Goal: Communication & Community: Answer question/provide support

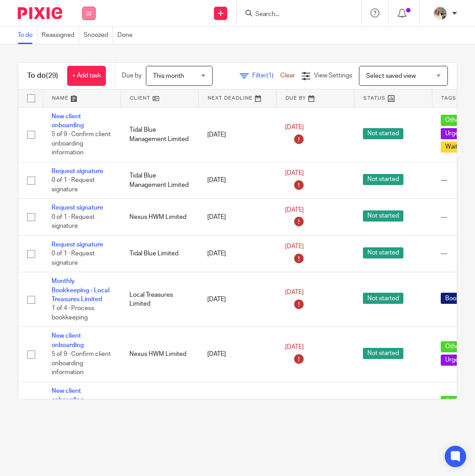
click at [84, 12] on button at bounding box center [88, 13] width 13 height 13
click at [89, 55] on link "Email" at bounding box center [84, 54] width 15 height 6
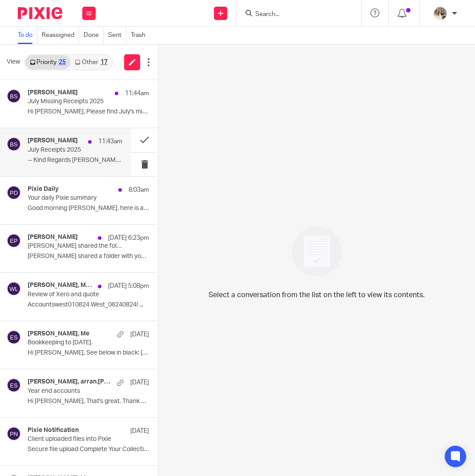
scroll to position [9, 0]
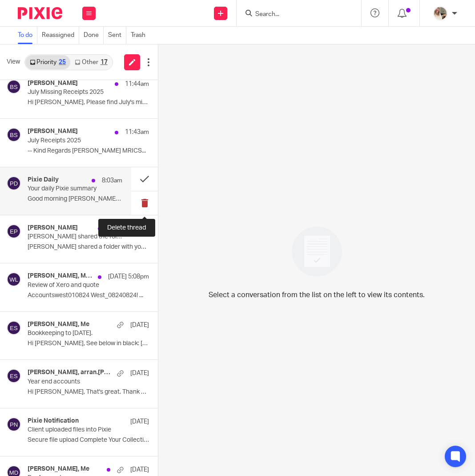
click at [141, 203] on button at bounding box center [144, 203] width 27 height 24
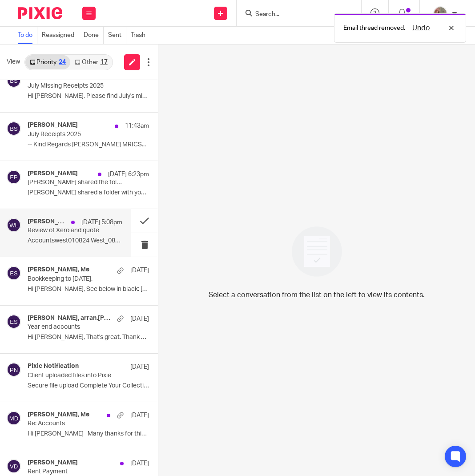
scroll to position [16, 0]
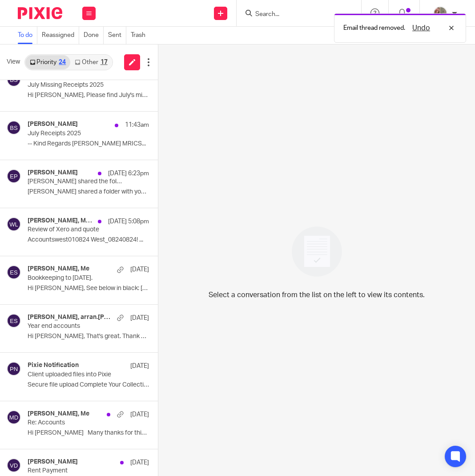
click at [96, 64] on link "Other 17" at bounding box center [90, 62] width 41 height 14
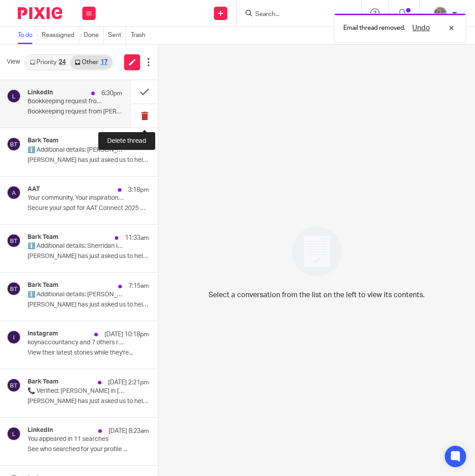
scroll to position [0, 0]
click at [136, 118] on button at bounding box center [144, 116] width 27 height 24
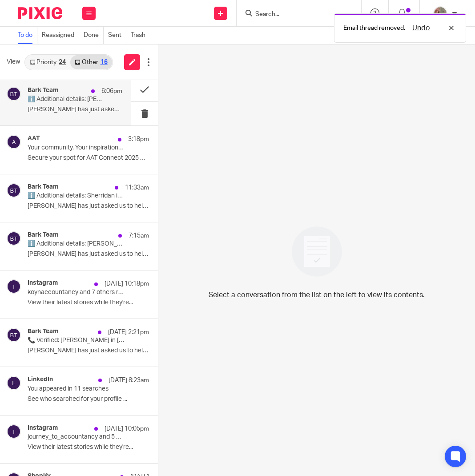
scroll to position [0, 0]
click at [72, 105] on div "Bark Team 6:06pm ℹ️ Additional details: James is looking for a Accountant in Le…" at bounding box center [75, 102] width 95 height 30
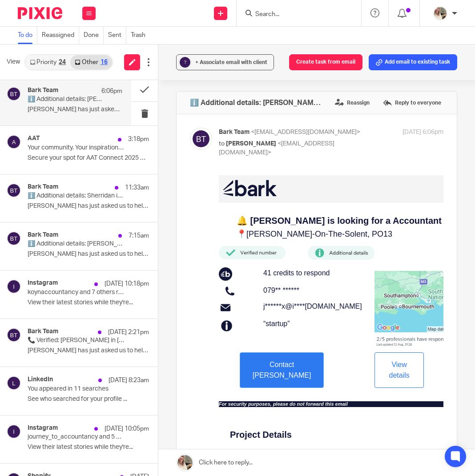
click at [398, 366] on span "View details" at bounding box center [399, 369] width 20 height 18
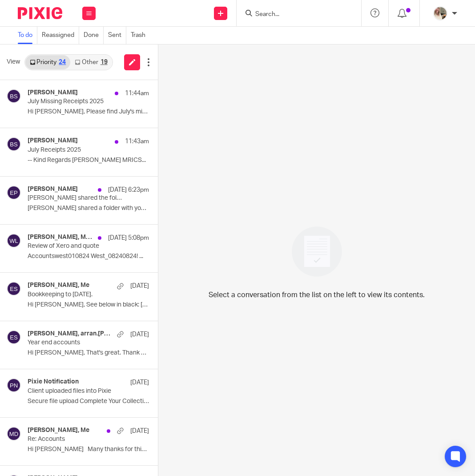
click at [94, 63] on link "Other 19" at bounding box center [90, 62] width 41 height 14
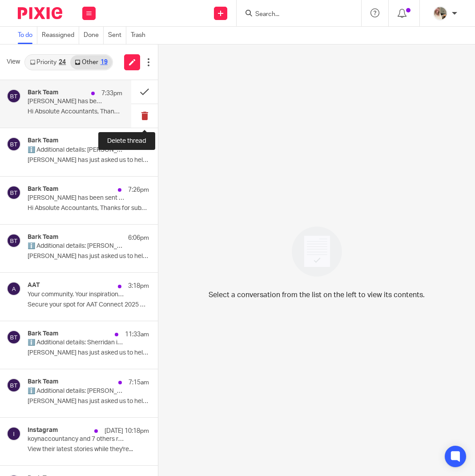
click at [145, 120] on button at bounding box center [144, 116] width 27 height 24
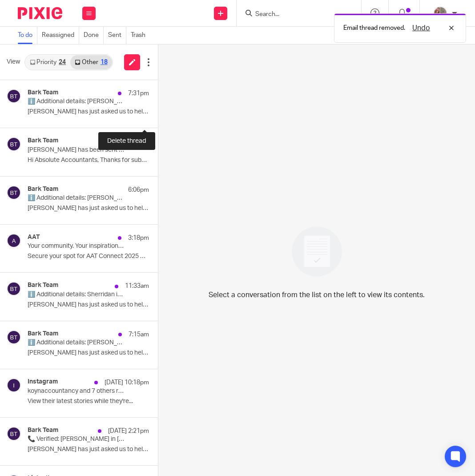
click at [158, 120] on button at bounding box center [161, 116] width 7 height 24
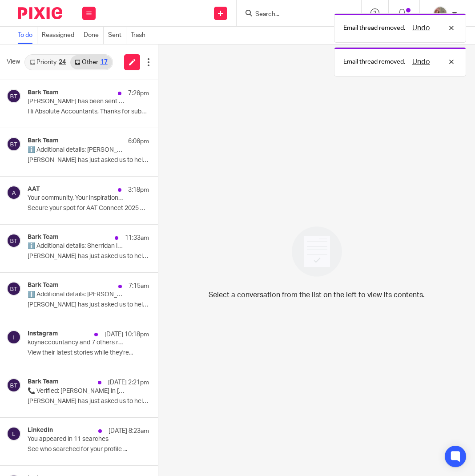
click at [158, 120] on button at bounding box center [161, 116] width 7 height 24
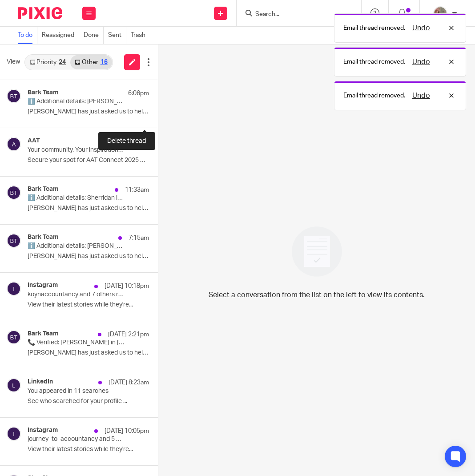
click at [158, 120] on button at bounding box center [161, 116] width 7 height 24
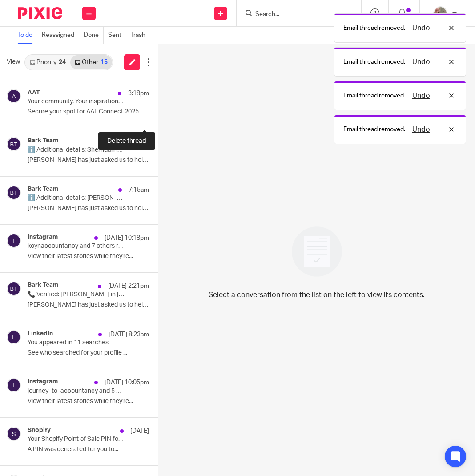
click at [158, 120] on button at bounding box center [161, 116] width 7 height 24
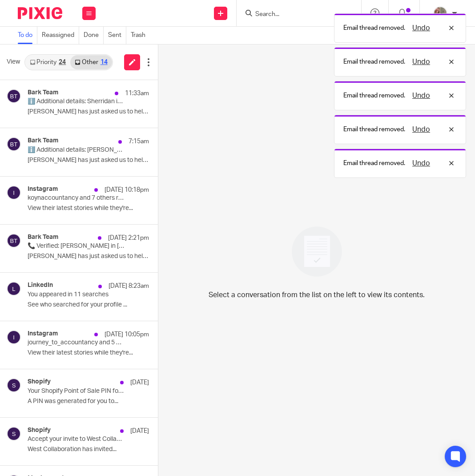
click at [158, 120] on button at bounding box center [161, 116] width 7 height 24
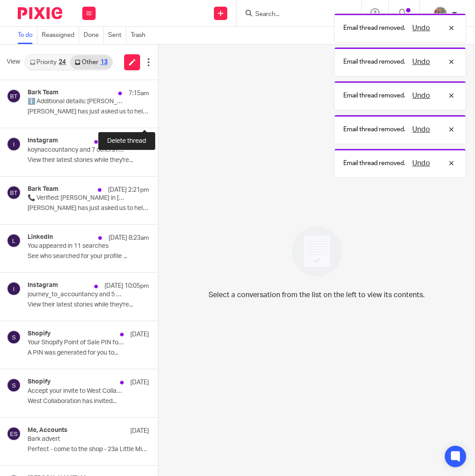
click at [158, 120] on button at bounding box center [161, 116] width 7 height 24
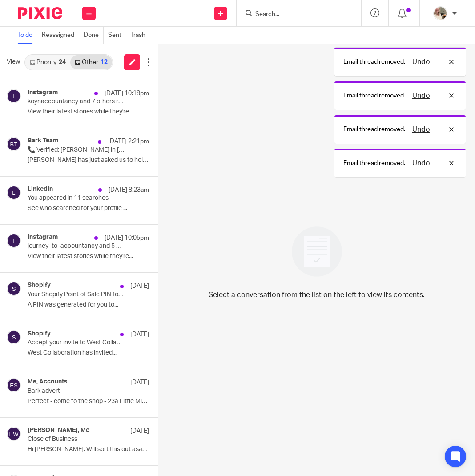
click at [158, 120] on button at bounding box center [161, 116] width 7 height 24
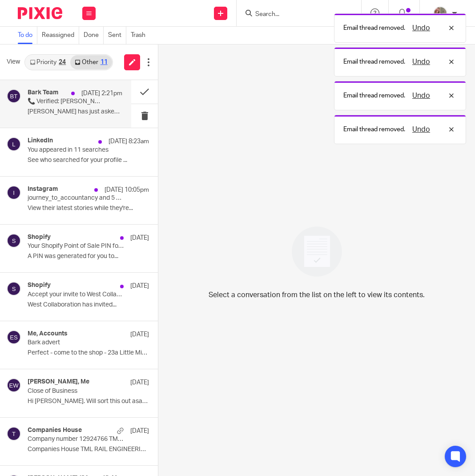
click at [56, 111] on p "Jo Calder has just asked us to help them find a..." at bounding box center [75, 112] width 95 height 8
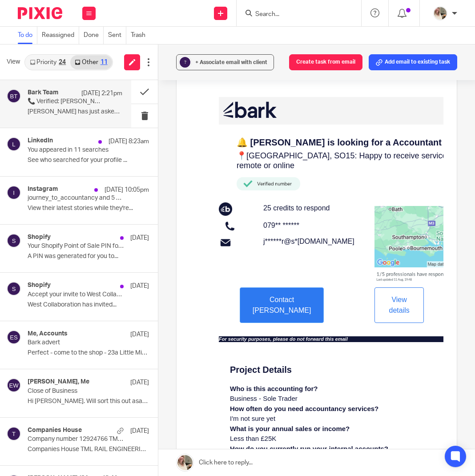
scroll to position [58, 0]
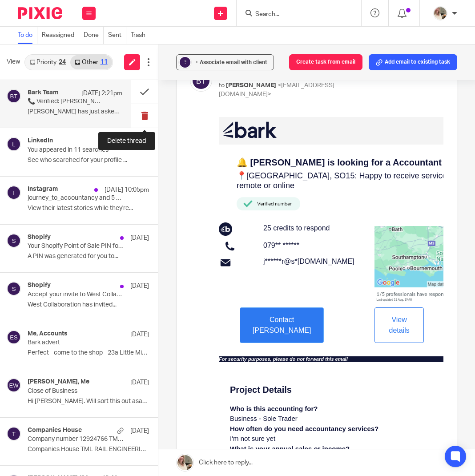
click at [141, 115] on button at bounding box center [144, 116] width 27 height 24
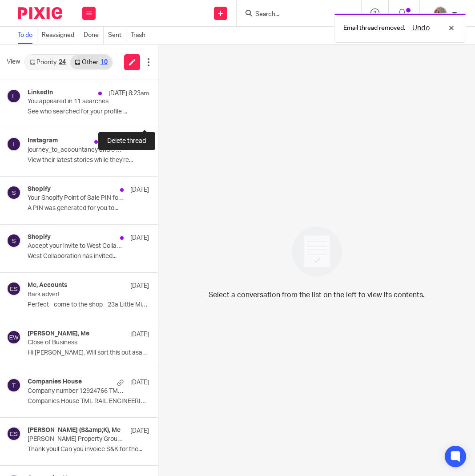
click at [158, 115] on button at bounding box center [161, 116] width 7 height 24
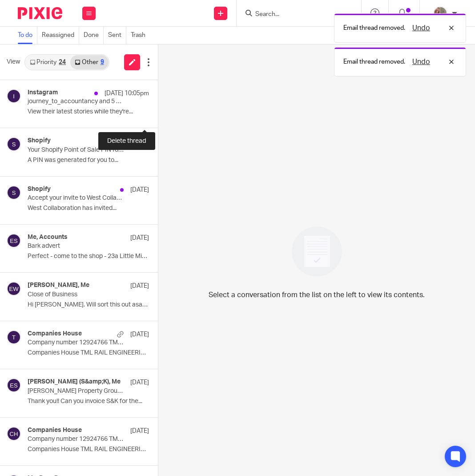
click at [158, 115] on button at bounding box center [161, 116] width 7 height 24
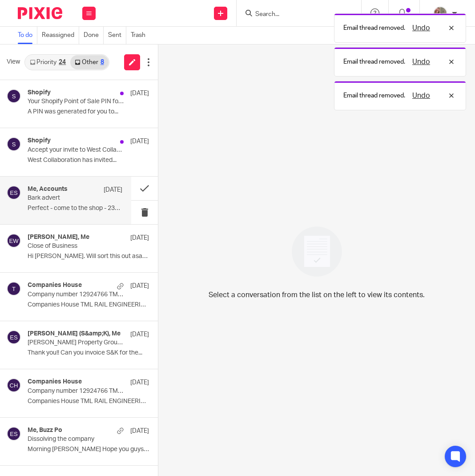
scroll to position [0, 0]
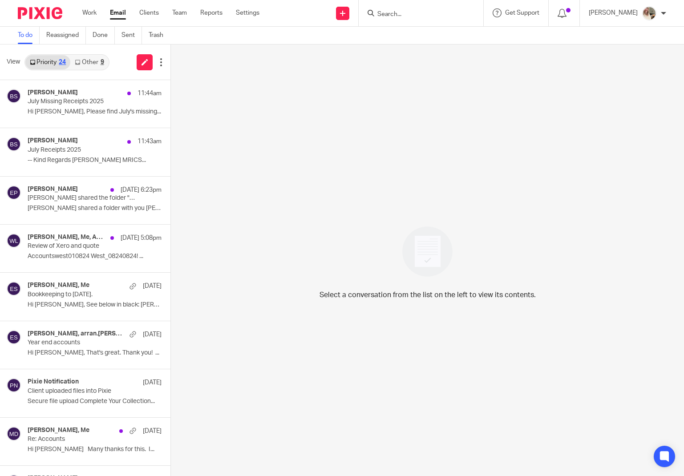
click at [103, 59] on div "9" at bounding box center [103, 62] width 4 height 6
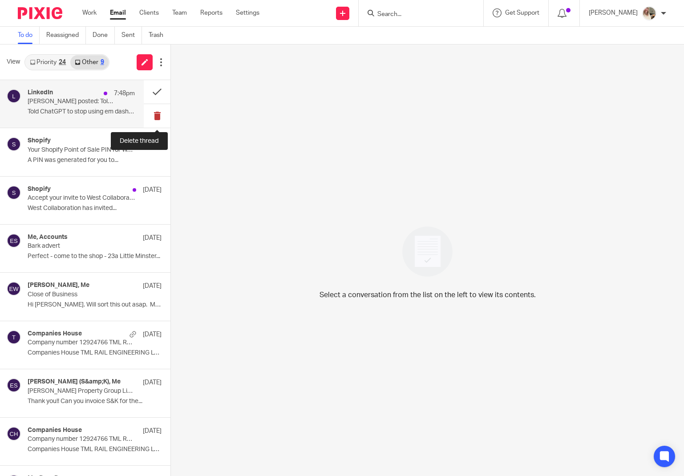
click at [152, 118] on button at bounding box center [157, 116] width 27 height 24
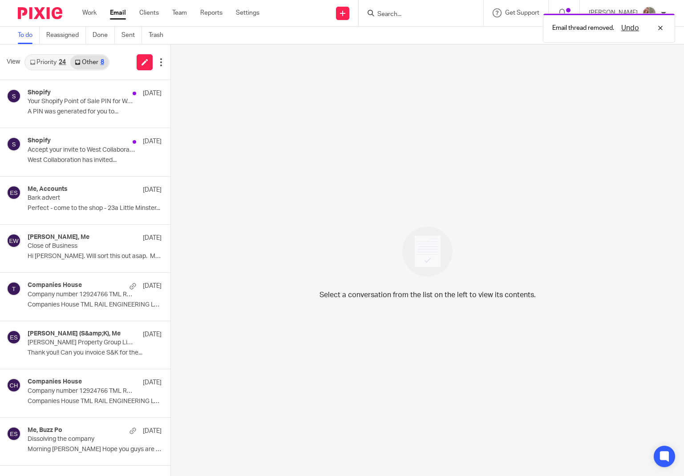
click at [57, 64] on link "Priority 24" at bounding box center [47, 62] width 45 height 14
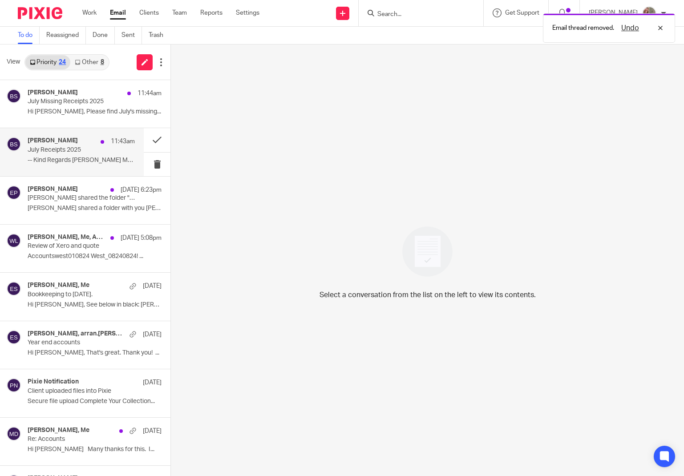
scroll to position [0, 0]
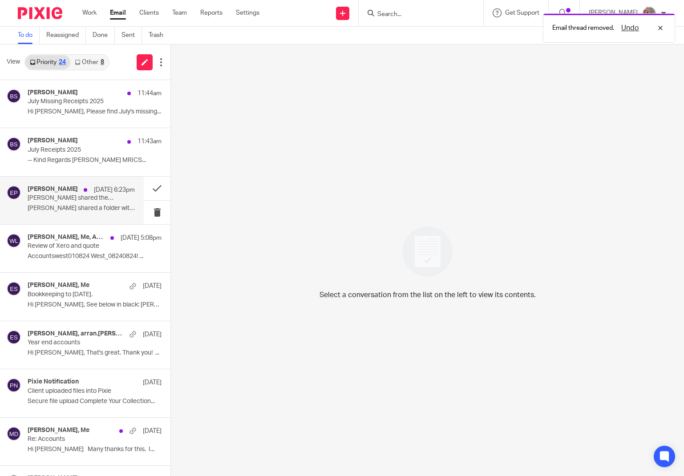
click at [89, 198] on p "[PERSON_NAME] shared the folder "Cash Flow" with you" at bounding box center [71, 198] width 86 height 8
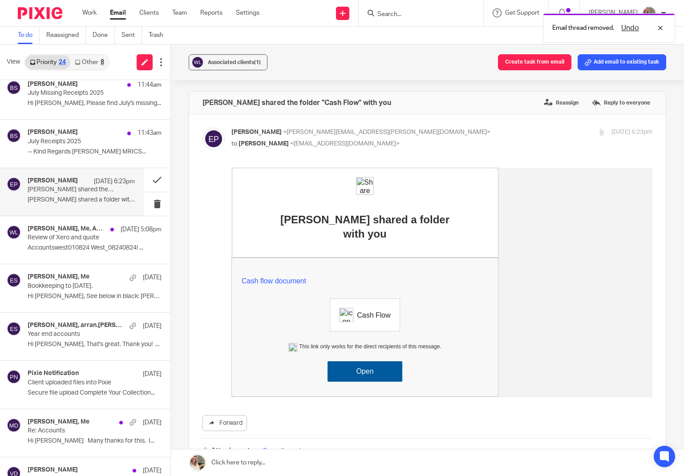
scroll to position [0, 1]
click at [82, 230] on div "[DATE] 5:08pm" at bounding box center [107, 229] width 56 height 9
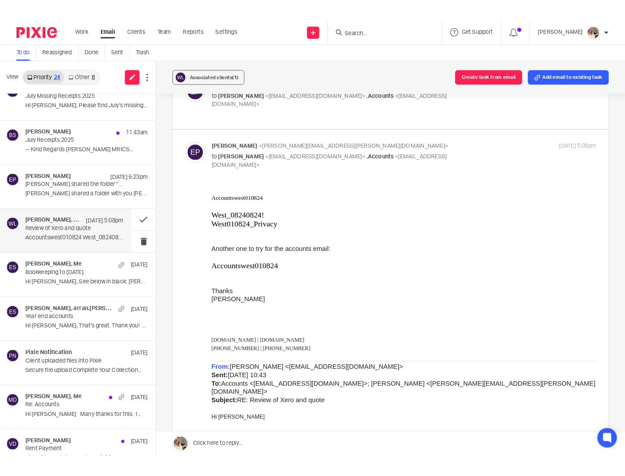
scroll to position [305, 0]
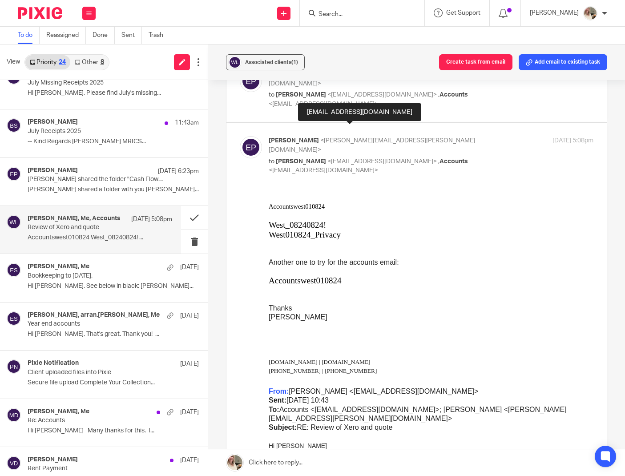
click at [362, 113] on div "[EMAIL_ADDRESS][DOMAIN_NAME]" at bounding box center [359, 112] width 123 height 18
copy div "[EMAIL_ADDRESS][DOMAIN_NAME]"
drag, startPoint x: 271, startPoint y: 206, endPoint x: 292, endPoint y: 202, distance: 21.7
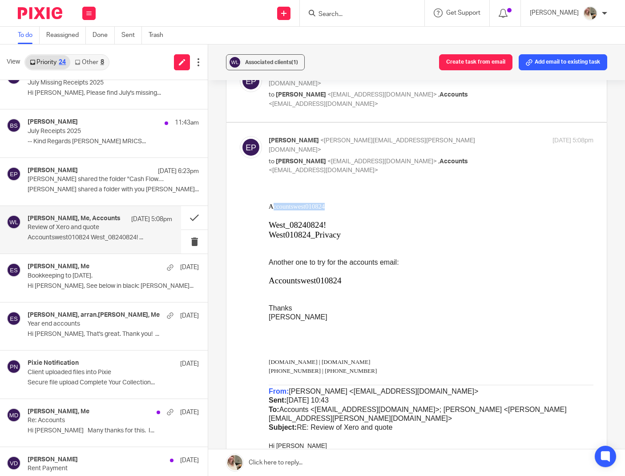
click at [342, 206] on p "Accountswest010824" at bounding box center [431, 206] width 325 height 8
click at [292, 202] on p at bounding box center [431, 198] width 325 height 10
drag, startPoint x: 537, startPoint y: 356, endPoint x: 338, endPoint y: 207, distance: 249.4
click at [325, 206] on span "Accountswest010824" at bounding box center [297, 205] width 56 height 7
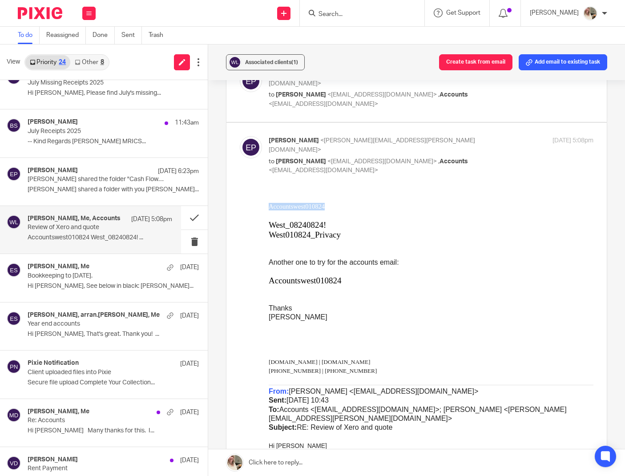
click at [325, 206] on span "Accountswest010824" at bounding box center [297, 205] width 56 height 7
click at [319, 205] on span "Accountswest010824" at bounding box center [297, 205] width 56 height 7
click at [318, 205] on span "Accountswest010824" at bounding box center [297, 205] width 56 height 7
copy span "Accountswest010824"
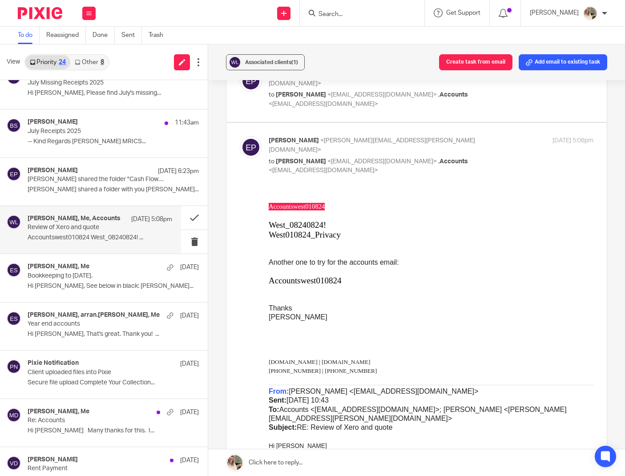
drag, startPoint x: 269, startPoint y: 228, endPoint x: 319, endPoint y: 227, distance: 50.3
click at [307, 227] on span "West_08240824!" at bounding box center [297, 224] width 57 height 9
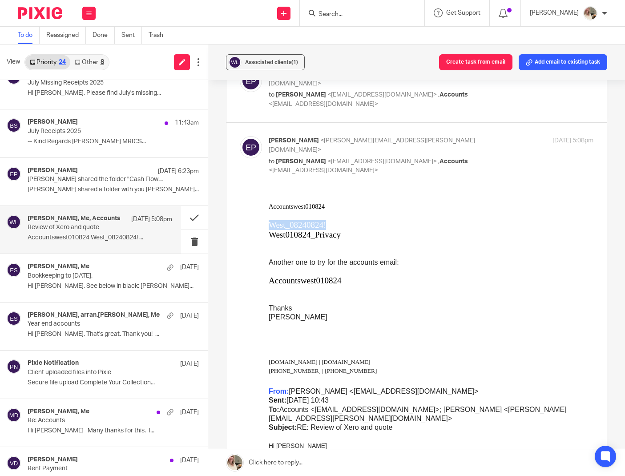
click at [341, 226] on p "West_08240824!" at bounding box center [431, 225] width 325 height 10
drag, startPoint x: 336, startPoint y: 226, endPoint x: 271, endPoint y: 224, distance: 64.5
click at [271, 224] on p "West_08240824!" at bounding box center [431, 225] width 325 height 10
copy span "West_08240824!"
drag, startPoint x: 536, startPoint y: 388, endPoint x: 304, endPoint y: 241, distance: 275.0
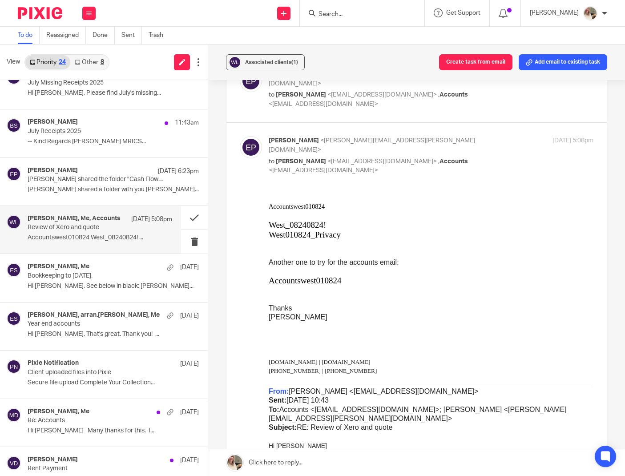
drag, startPoint x: 292, startPoint y: 238, endPoint x: 277, endPoint y: 237, distance: 15.6
click at [292, 238] on span "West010824_Privacy" at bounding box center [305, 233] width 72 height 9
drag, startPoint x: 269, startPoint y: 236, endPoint x: 351, endPoint y: 240, distance: 82.4
click at [351, 239] on p "West010824_Privacy" at bounding box center [431, 234] width 325 height 10
copy span "West010824_Privacy"
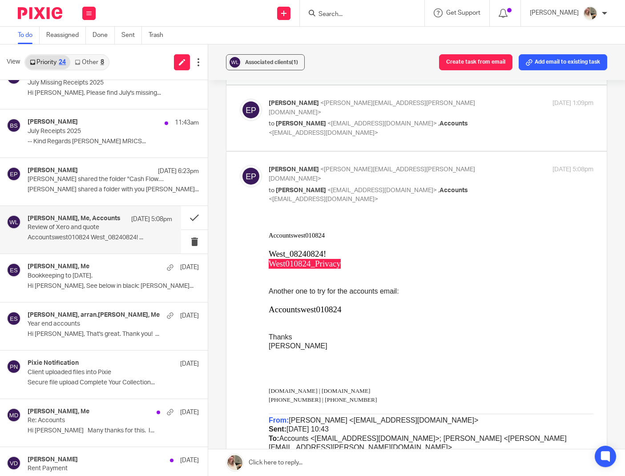
scroll to position [0, 0]
click at [343, 465] on link at bounding box center [416, 462] width 417 height 27
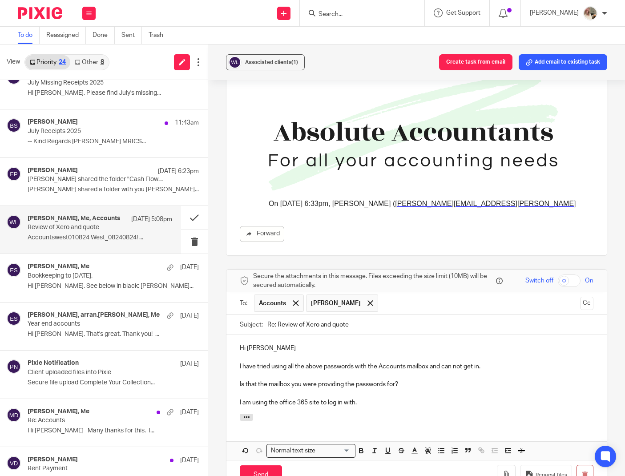
scroll to position [952, 0]
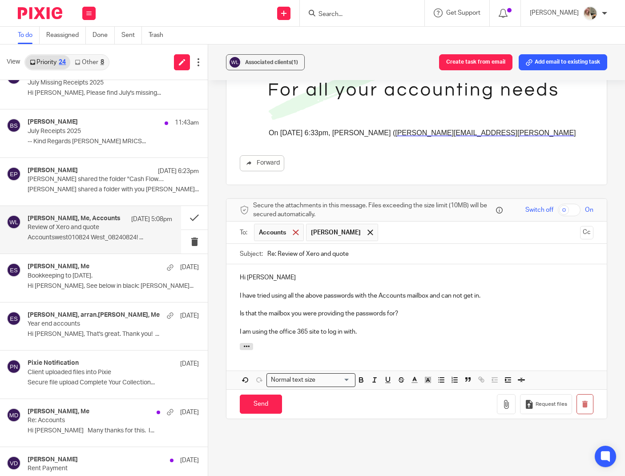
click at [297, 229] on span at bounding box center [296, 232] width 6 height 6
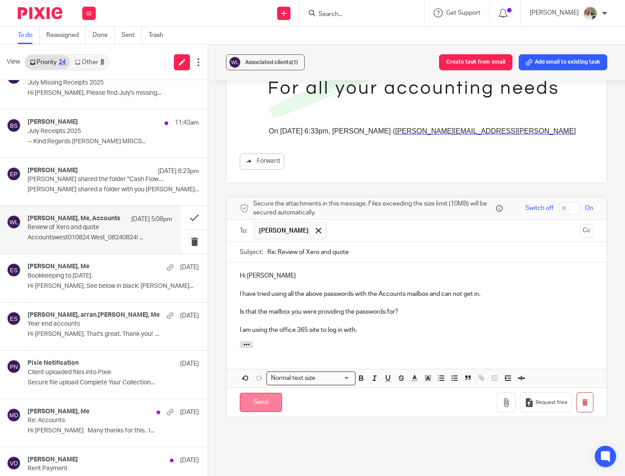
click at [261, 393] on input "Send" at bounding box center [261, 402] width 42 height 19
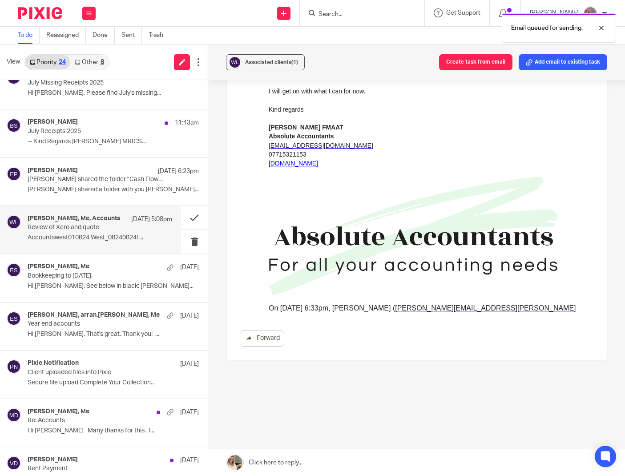
click at [137, 232] on div "[PERSON_NAME], Me, Accounts [DATE] 5:08pm Review of Xero and quote Accountswest…" at bounding box center [100, 230] width 145 height 30
click at [193, 217] on button at bounding box center [194, 218] width 27 height 24
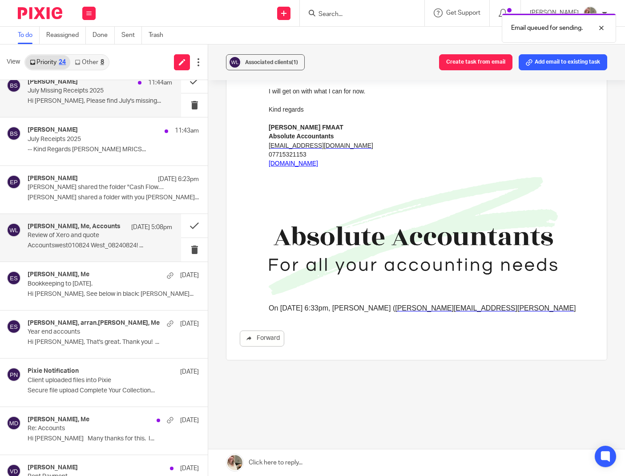
scroll to position [10, 0]
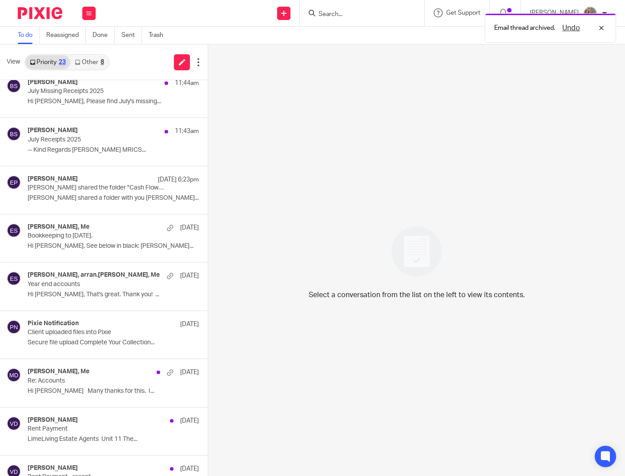
click at [98, 65] on link "Other 8" at bounding box center [89, 62] width 38 height 14
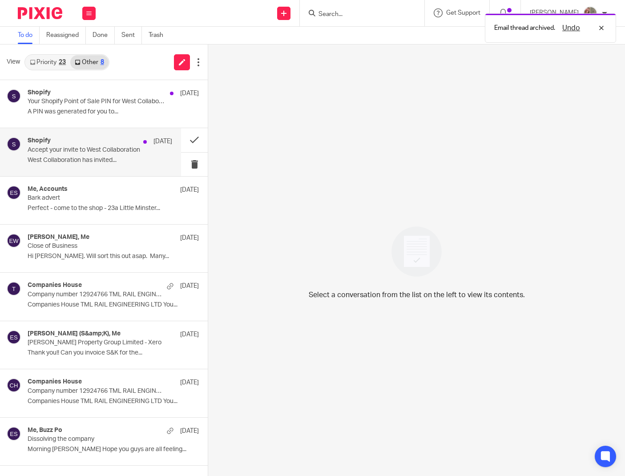
click at [101, 157] on p "West Collaboration has invited..." at bounding box center [100, 161] width 145 height 8
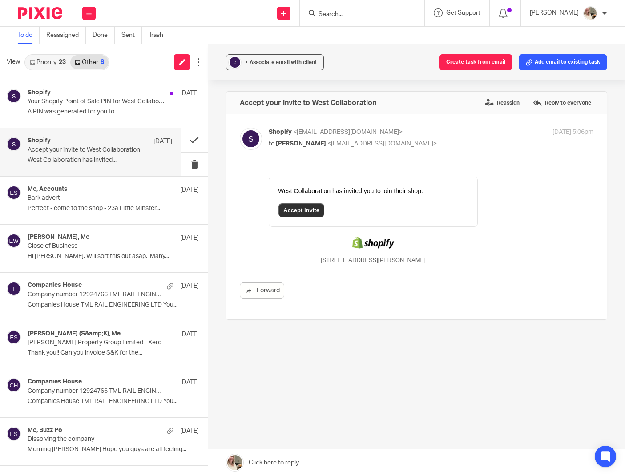
scroll to position [0, 0]
click at [299, 209] on span "Accept invite" at bounding box center [301, 210] width 36 height 7
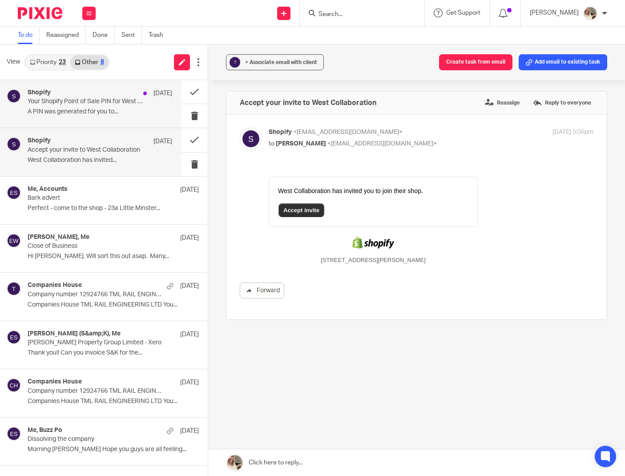
click at [82, 103] on p "Your Shopify Point of Sale PIN for West Collaboration" at bounding box center [86, 102] width 116 height 8
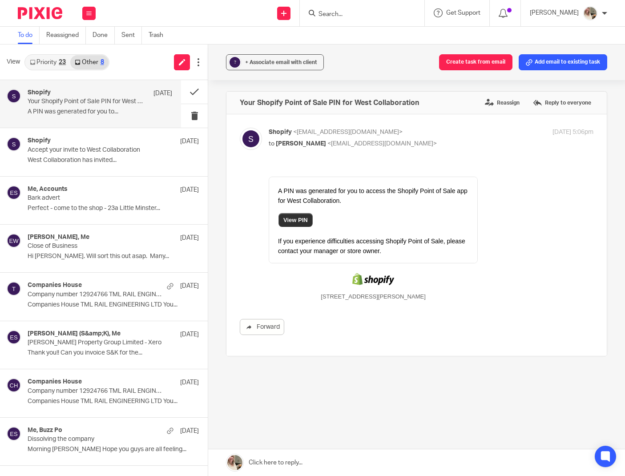
scroll to position [0, 0]
click at [307, 220] on span "View PIN" at bounding box center [295, 220] width 24 height 7
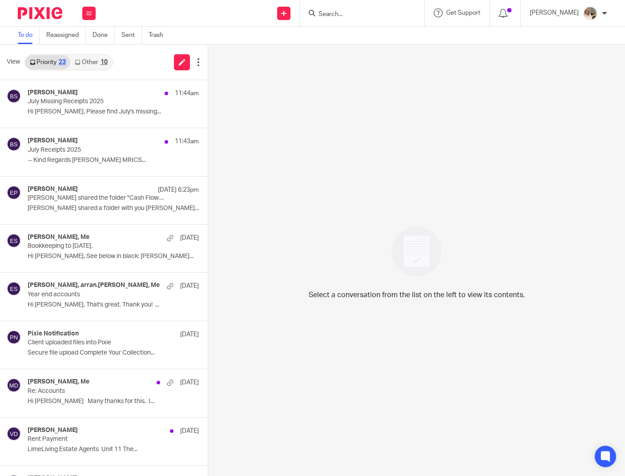
click at [93, 62] on link "Other 10" at bounding box center [90, 62] width 41 height 14
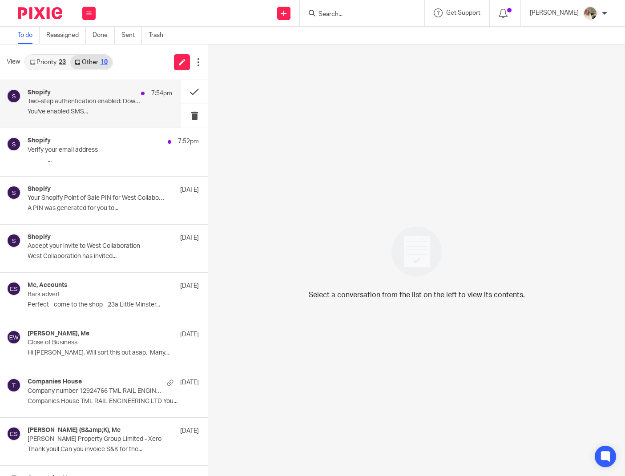
click at [107, 107] on div "Shopify 7:54pm Two-step authentication enabled: Download your recovery codes Yo…" at bounding box center [100, 104] width 145 height 30
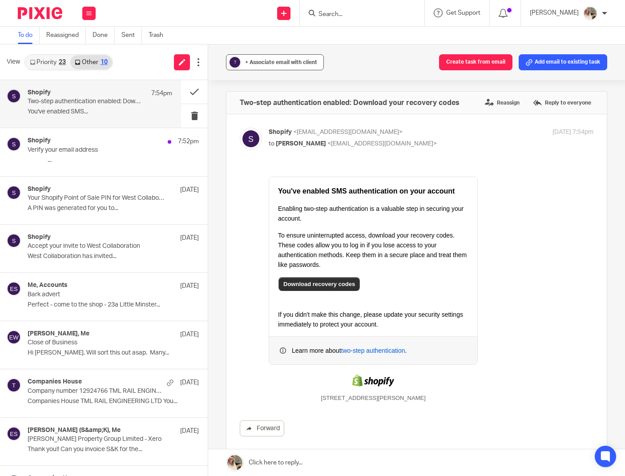
click at [288, 62] on span "+ Associate email with client" at bounding box center [281, 62] width 72 height 5
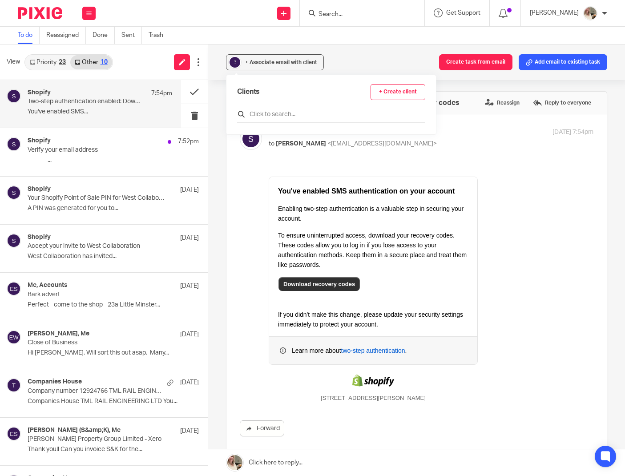
click at [282, 114] on input "text" at bounding box center [331, 114] width 188 height 9
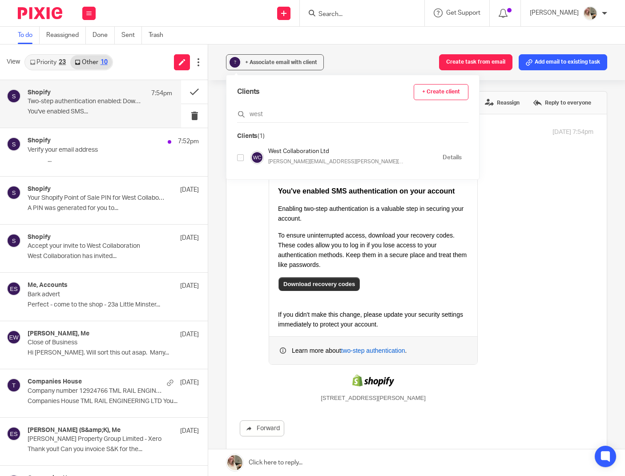
type input "west"
click at [241, 157] on input "checkbox" at bounding box center [240, 157] width 7 height 7
checkbox input "true"
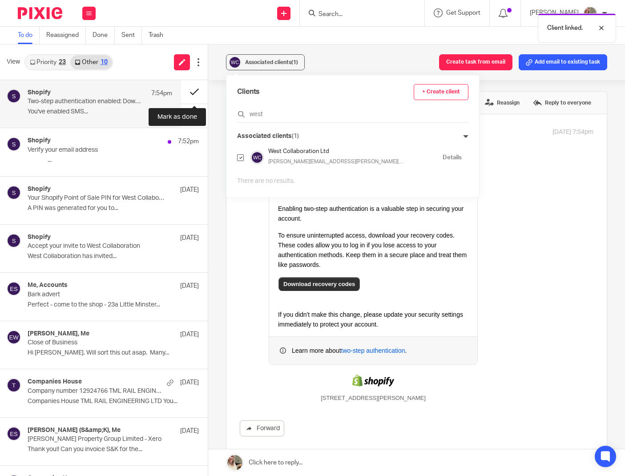
click at [194, 93] on button at bounding box center [194, 92] width 27 height 24
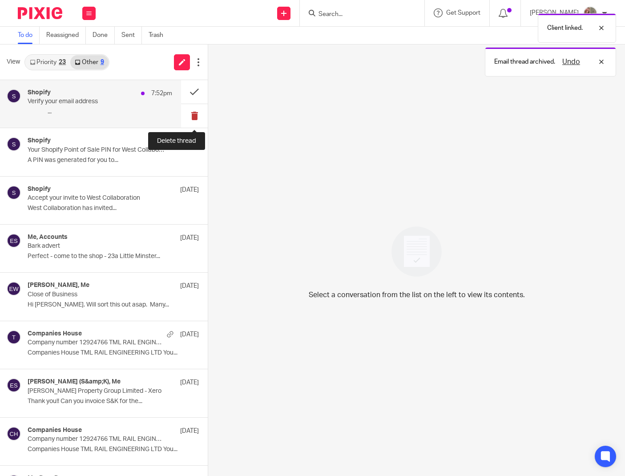
click at [197, 111] on button at bounding box center [194, 116] width 27 height 24
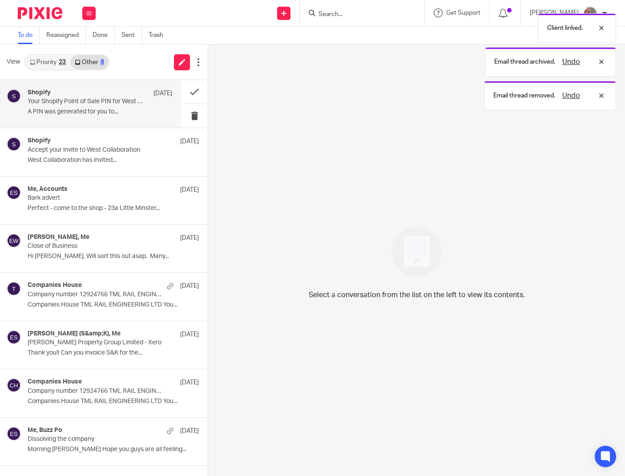
click at [105, 117] on div "Shopify [DATE] Your Shopify Point of Sale PIN for West Collaboration A PIN was …" at bounding box center [100, 104] width 145 height 30
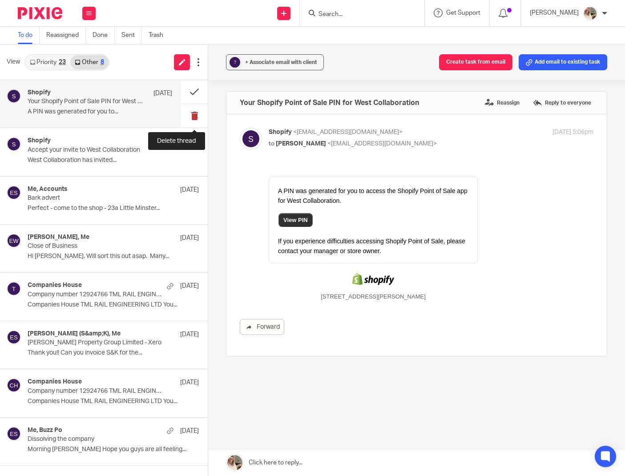
click at [200, 119] on button at bounding box center [194, 116] width 27 height 24
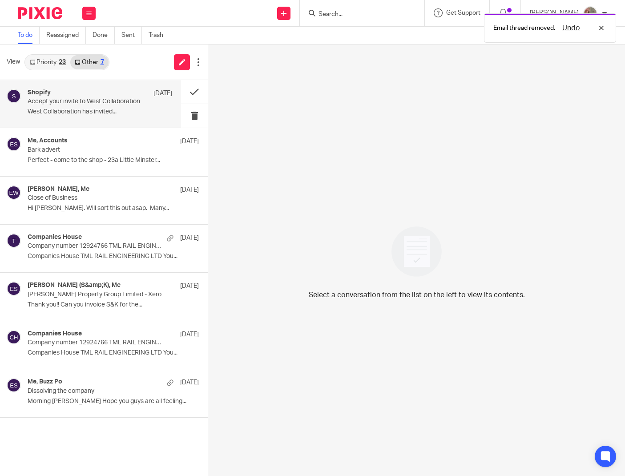
click at [113, 113] on p "West Collaboration has invited..." at bounding box center [100, 112] width 145 height 8
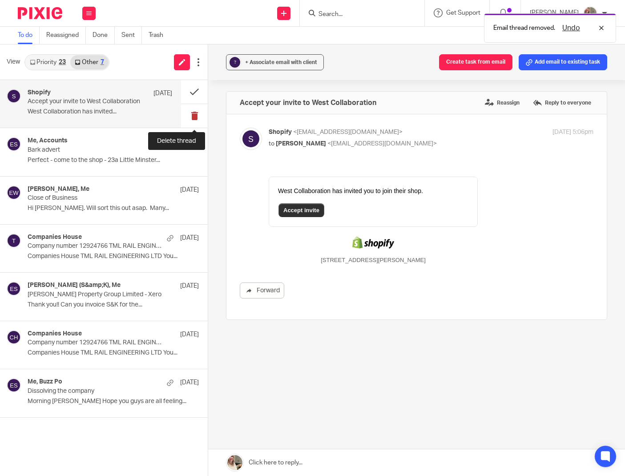
click at [191, 116] on button at bounding box center [194, 116] width 27 height 24
